Goal: Check status

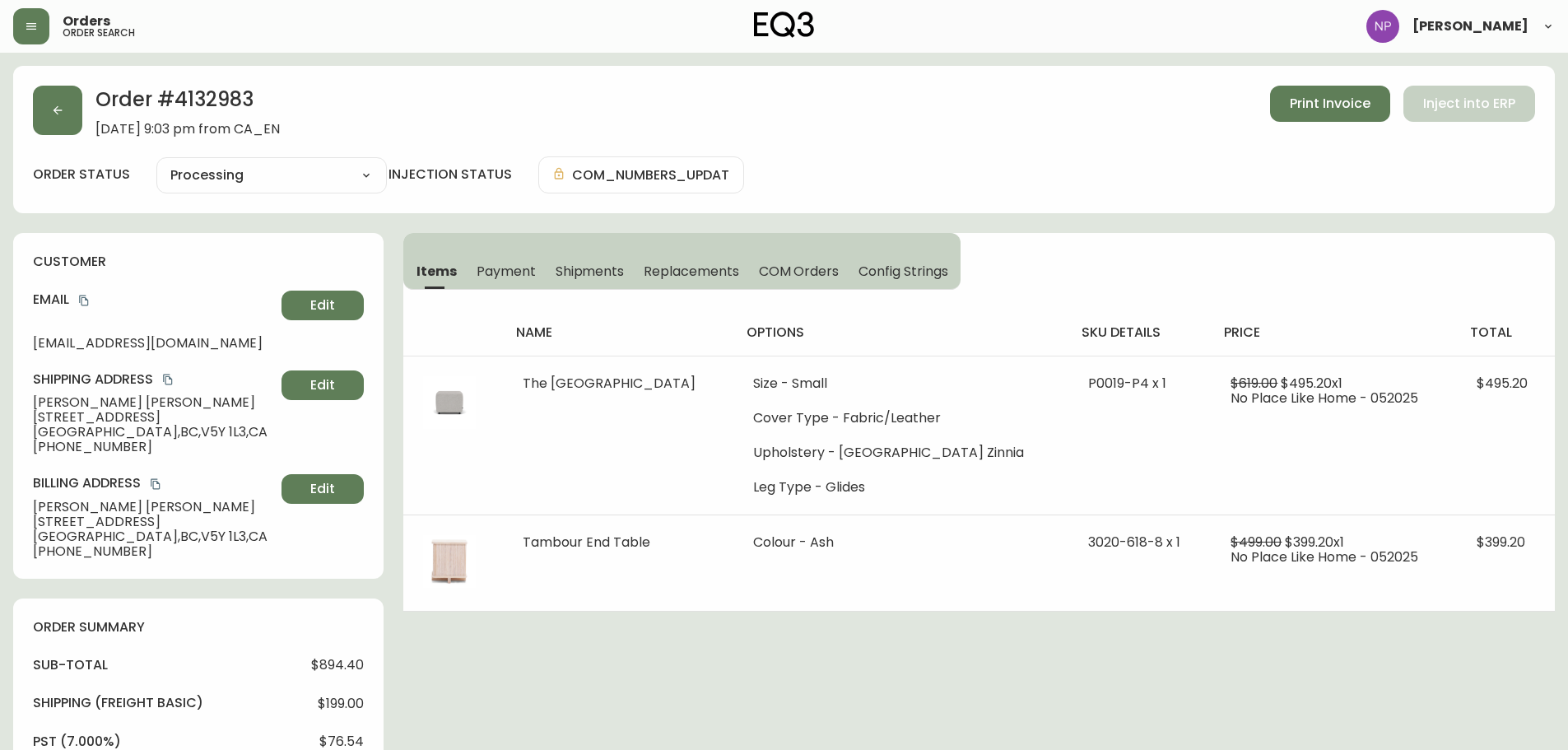
select select "PROCESSING"
click at [49, 96] on button "button" at bounding box center [58, 110] width 50 height 50
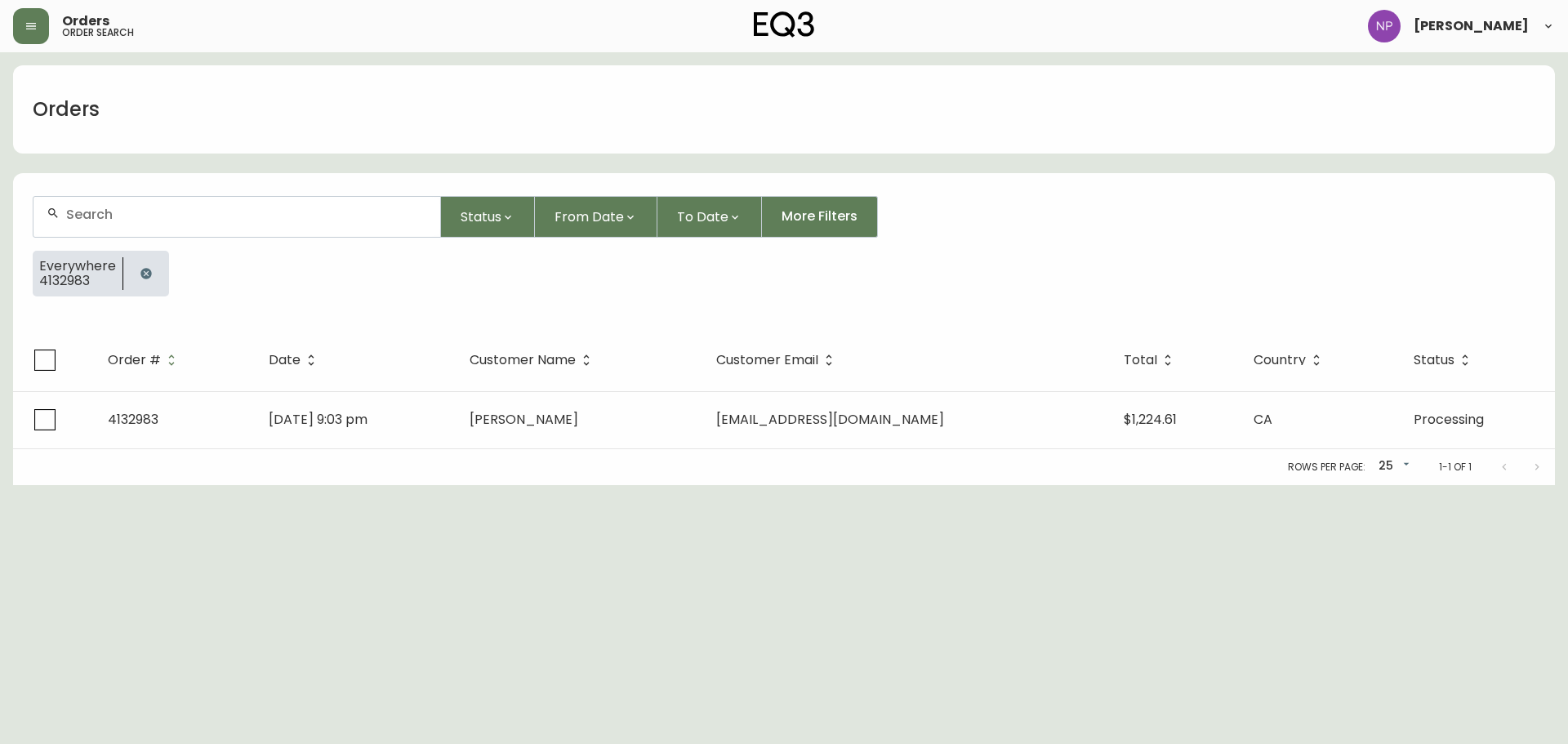
click at [119, 205] on div at bounding box center [237, 216] width 407 height 40
paste input "4134731"
type input "4134731"
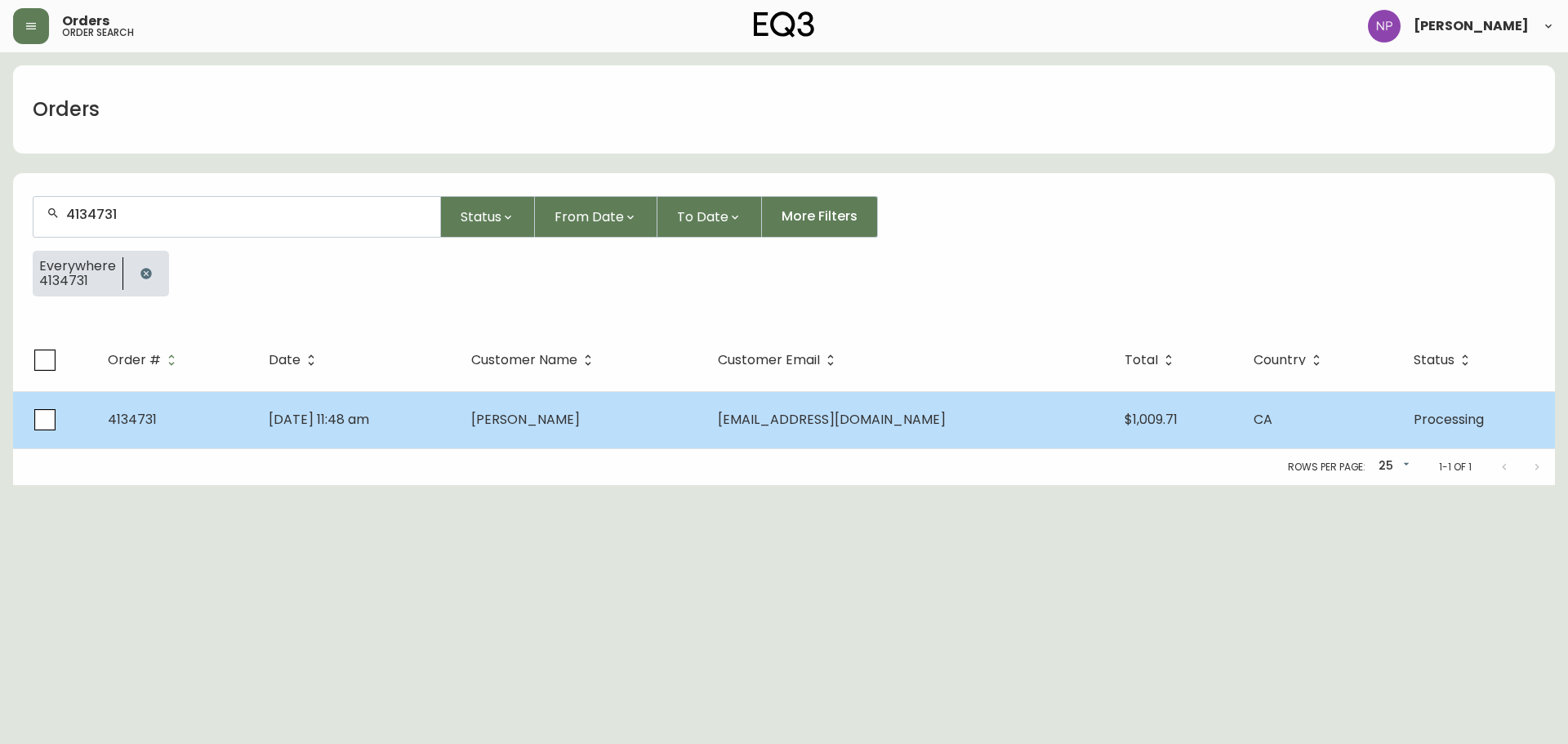
click at [594, 442] on td "[PERSON_NAME]" at bounding box center [581, 420] width 246 height 57
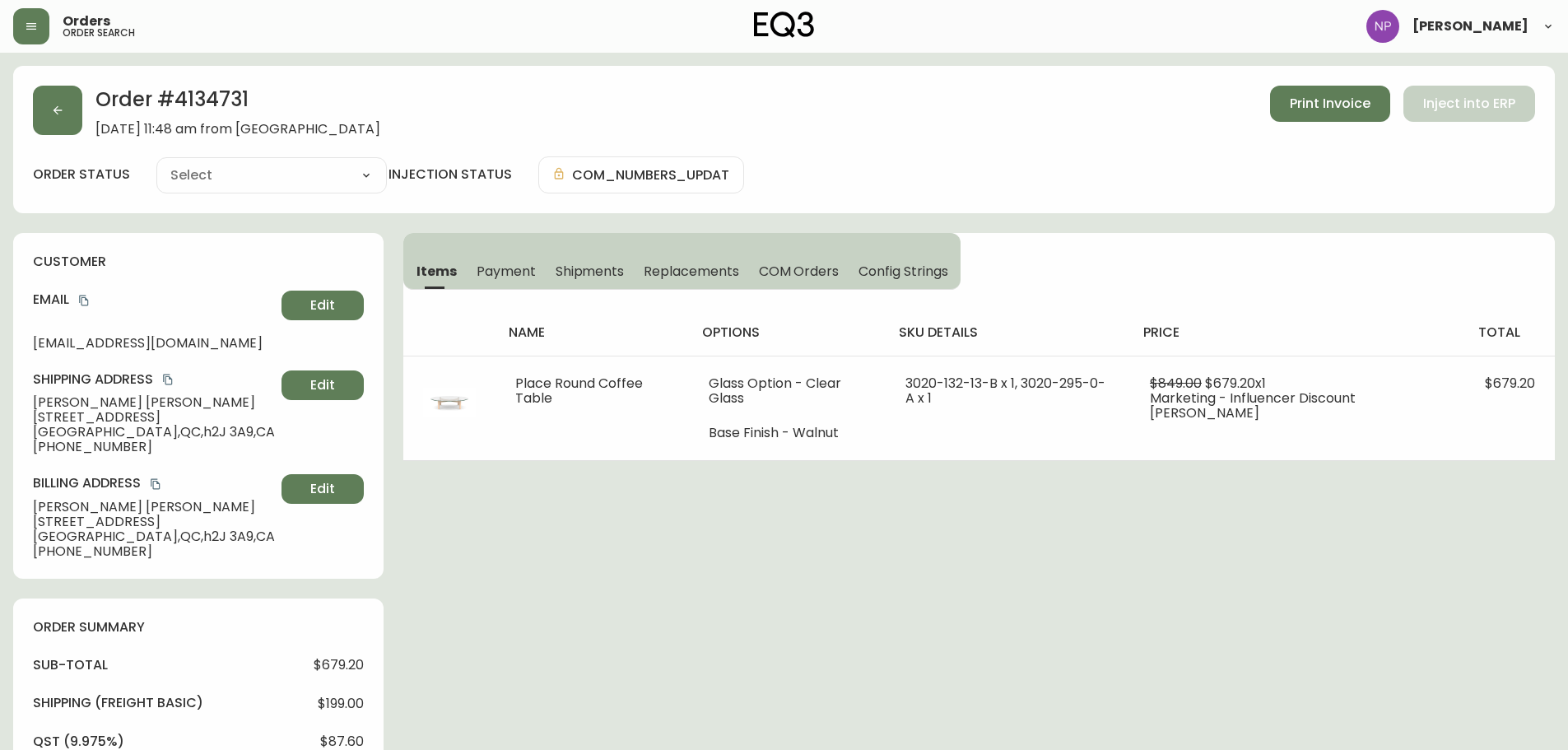
type input "Processing"
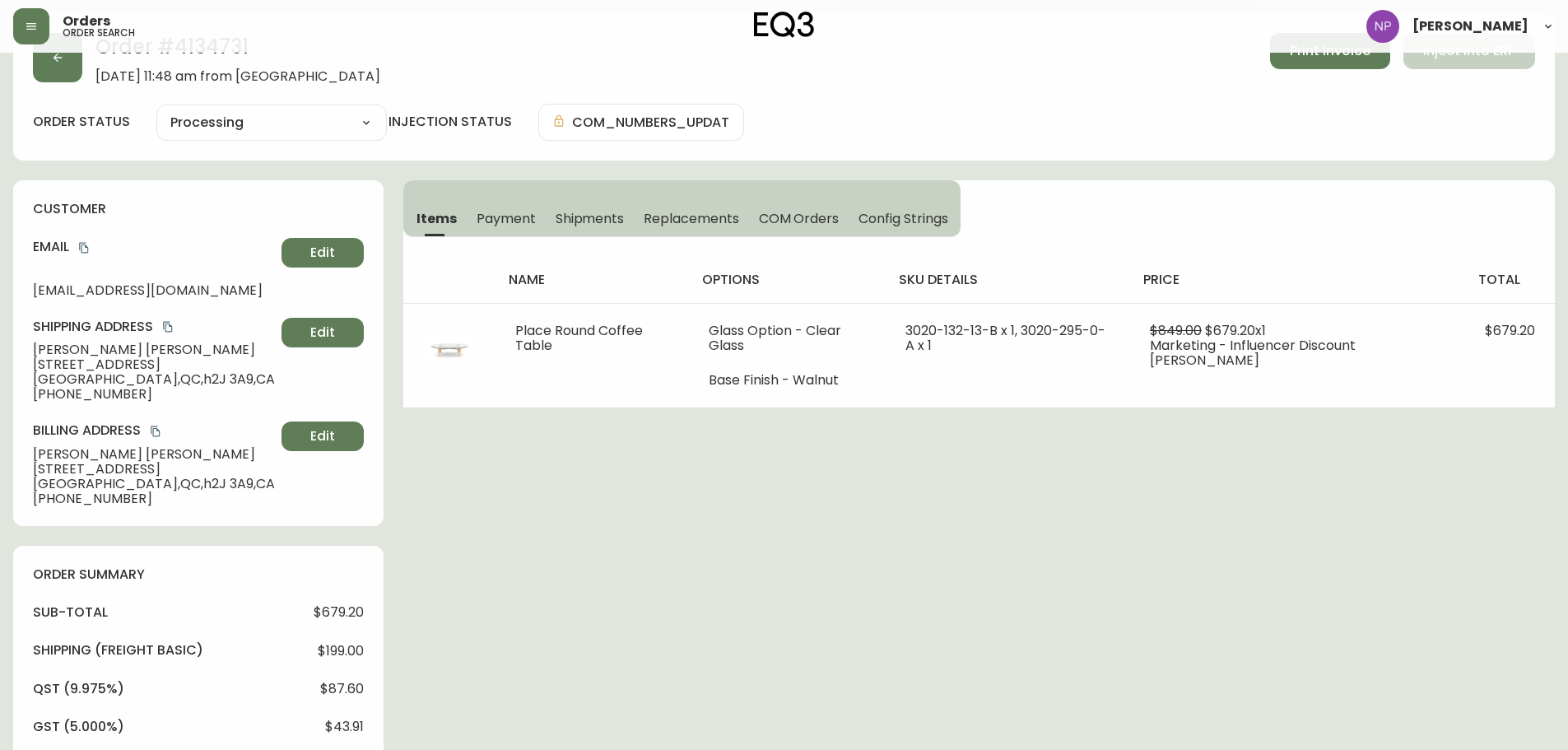
select select "PROCESSING"
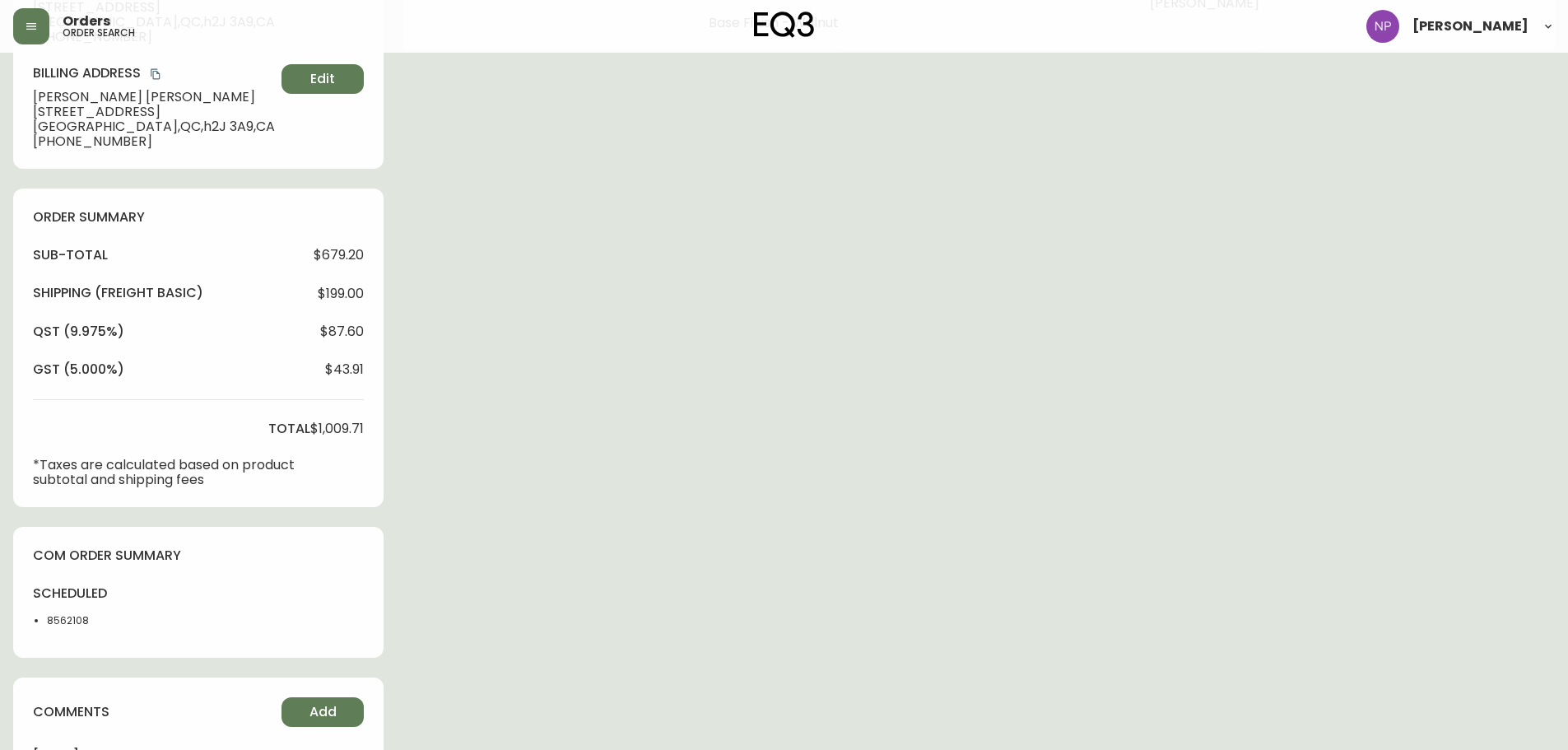
scroll to position [412, 0]
